Goal: Task Accomplishment & Management: Complete application form

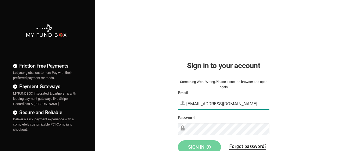
type input "[EMAIL_ADDRESS][DOMAIN_NAME]"
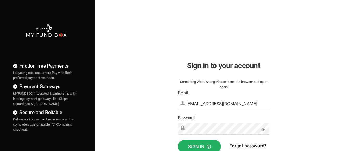
click at [199, 145] on span "Sign in" at bounding box center [199, 146] width 23 height 5
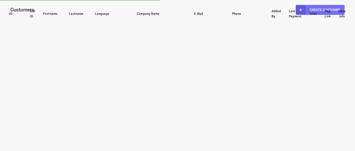
select select "100"
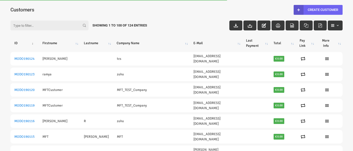
click at [318, 10] on link "Create Customer" at bounding box center [318, 10] width 49 height 10
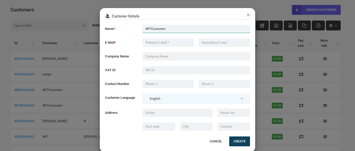
type input "MFTCustomer"
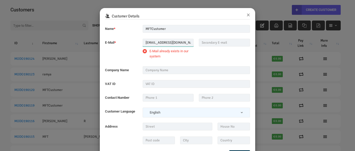
type input "MFT_Email1@gmail.com"
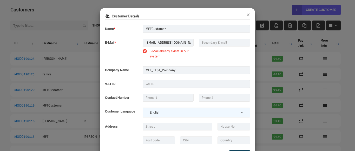
type input "MFT_TEST_Company"
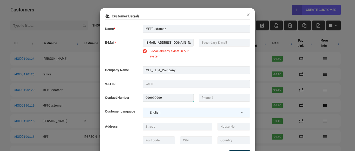
type input "999999999"
click at [248, 15] on button "×" at bounding box center [248, 14] width 3 height 7
